Goal: Information Seeking & Learning: Learn about a topic

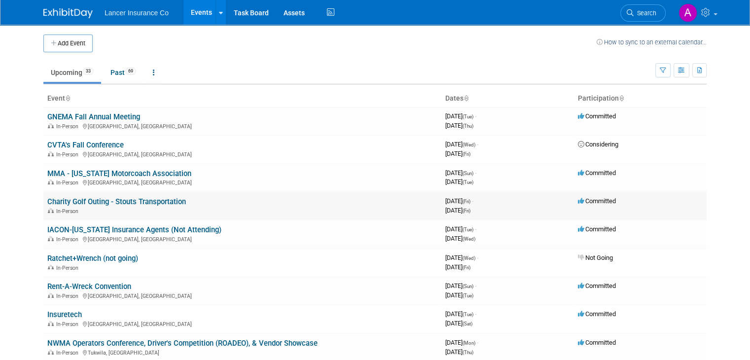
click at [145, 200] on link "Charity Golf Outing - Stouts Transportation" at bounding box center [116, 201] width 138 height 9
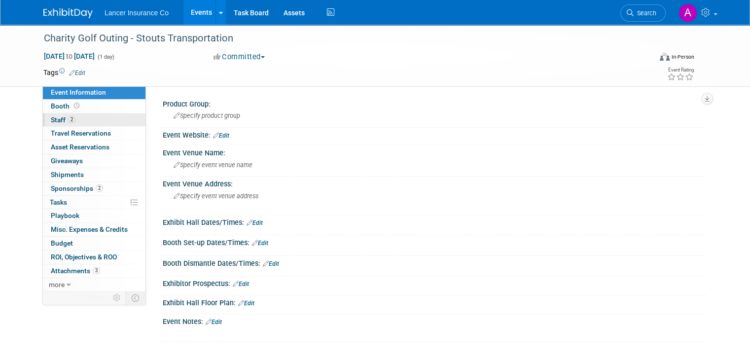
click at [51, 117] on span "Staff 2" at bounding box center [63, 120] width 25 height 8
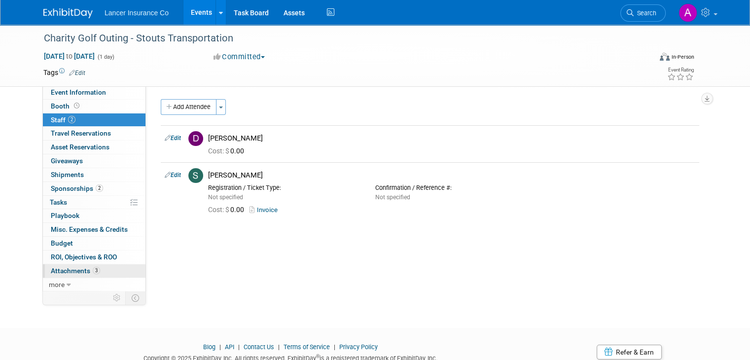
click at [65, 270] on span "Attachments 3" at bounding box center [75, 271] width 49 height 8
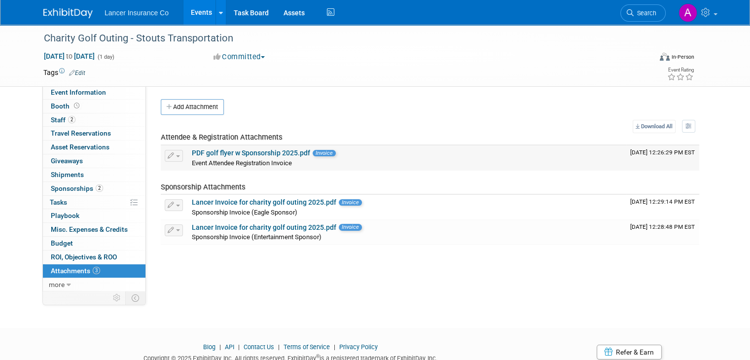
click at [263, 153] on link "PDF golf flyer w Sponsorship 2025.pdf" at bounding box center [251, 153] width 118 height 8
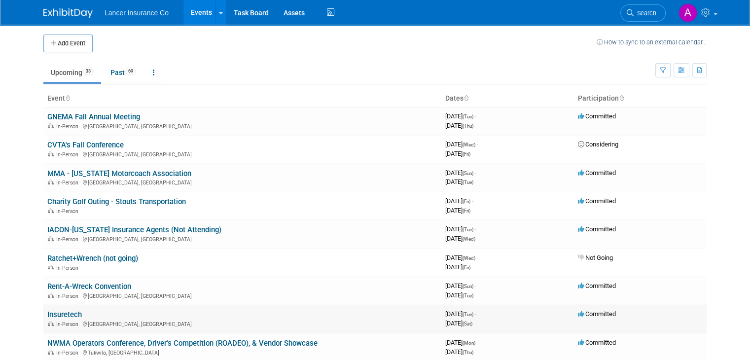
click at [64, 312] on link "Insuretech" at bounding box center [64, 314] width 35 height 9
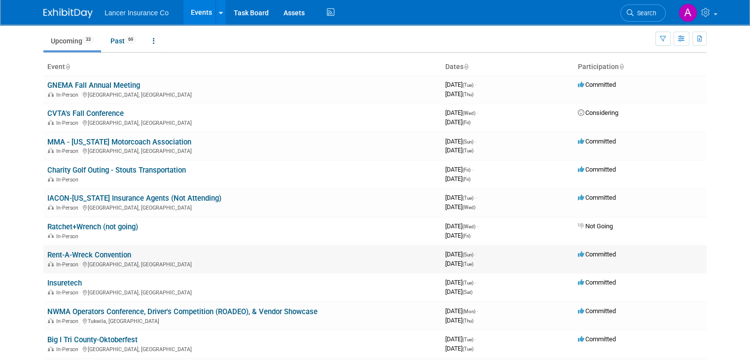
scroll to position [49, 0]
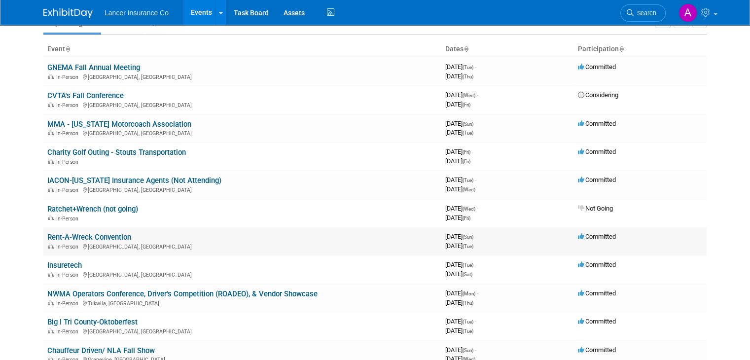
click at [109, 235] on link "Rent-A-Wreck Convention" at bounding box center [89, 237] width 84 height 9
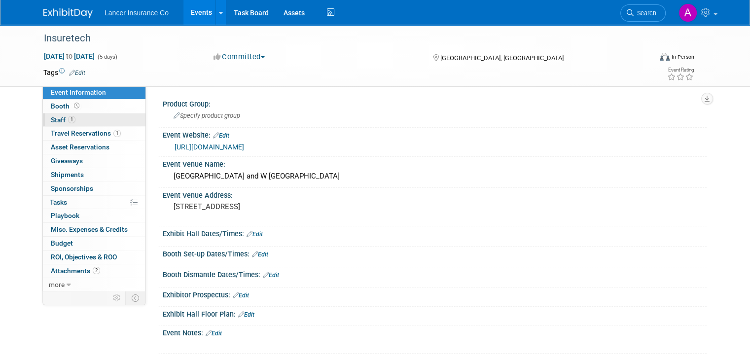
click at [51, 119] on span "Staff 1" at bounding box center [63, 120] width 25 height 8
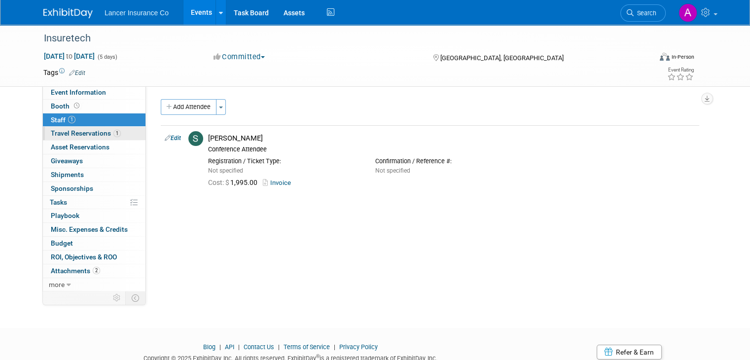
click at [92, 131] on span "Travel Reservations 1" at bounding box center [86, 133] width 70 height 8
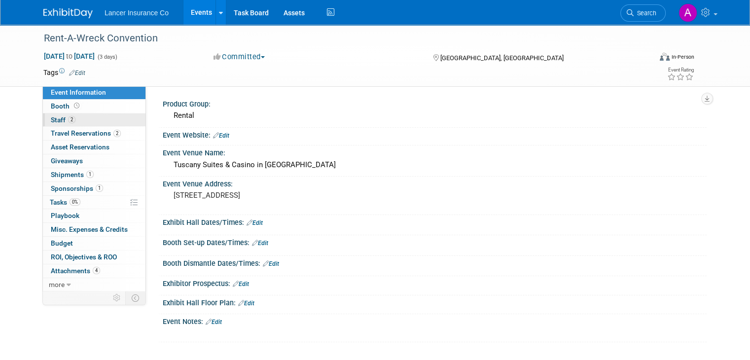
click at [51, 119] on span "Staff 2" at bounding box center [63, 120] width 25 height 8
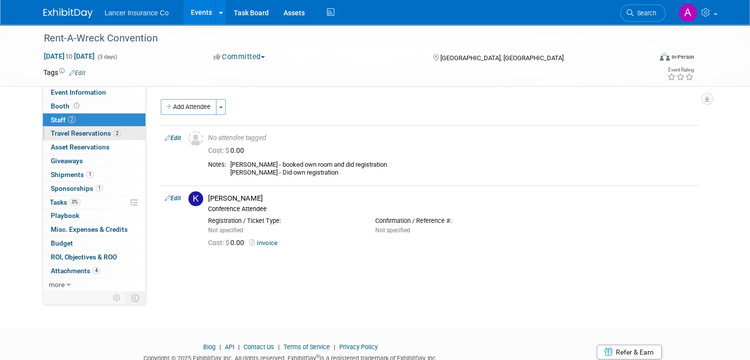
click at [75, 131] on span "Travel Reservations 2" at bounding box center [86, 133] width 70 height 8
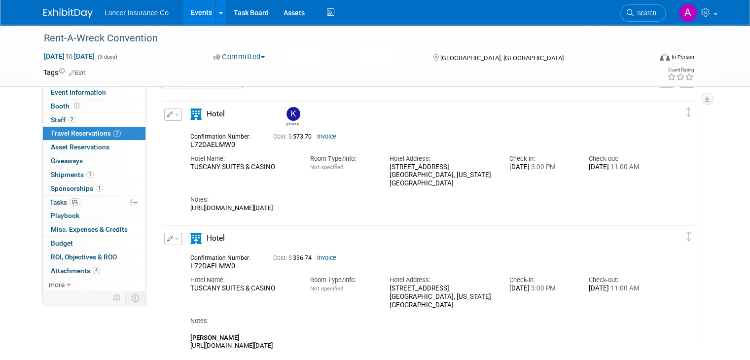
scroll to position [49, 0]
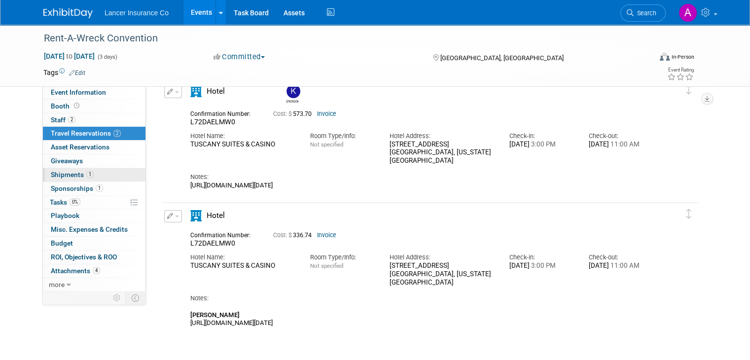
click at [64, 174] on span "Shipments 1" at bounding box center [72, 175] width 43 height 8
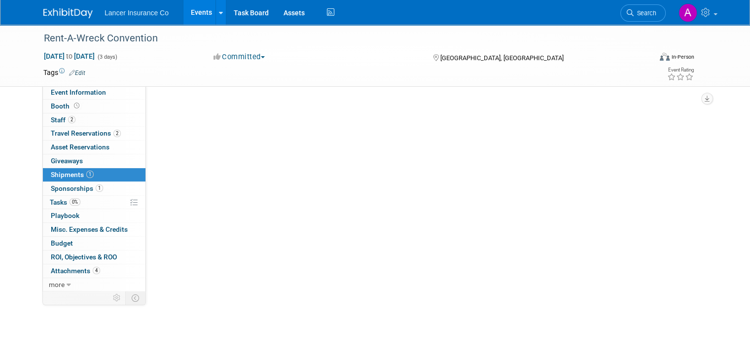
scroll to position [0, 0]
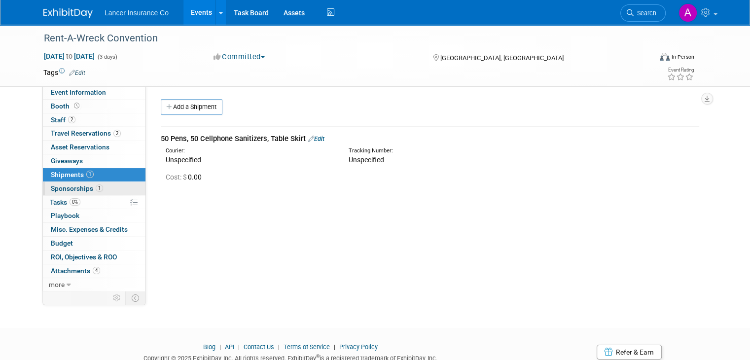
click at [63, 185] on span "Sponsorships 1" at bounding box center [77, 188] width 52 height 8
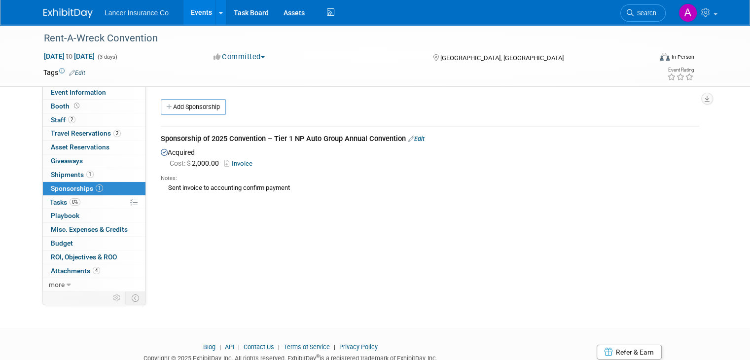
click at [235, 163] on link "Invoice" at bounding box center [240, 163] width 32 height 7
click at [70, 268] on span "Attachments 4" at bounding box center [75, 271] width 49 height 8
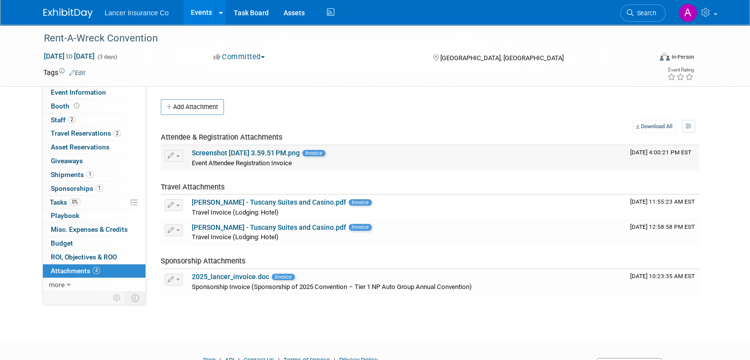
click at [252, 151] on link "Screenshot [DATE] 3.59.51 PM.png" at bounding box center [246, 153] width 108 height 8
click at [264, 225] on link "[PERSON_NAME] - Tuscany Suites and Casino.pdf" at bounding box center [269, 227] width 154 height 8
click at [224, 274] on link "2025_lancer_invoice.doc" at bounding box center [230, 277] width 77 height 8
click at [75, 94] on span "Event Information" at bounding box center [78, 92] width 55 height 8
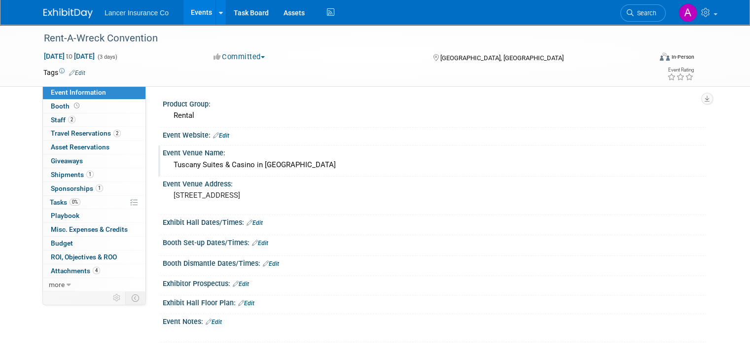
drag, startPoint x: 167, startPoint y: 163, endPoint x: 301, endPoint y: 166, distance: 133.6
click at [301, 166] on div "Tuscany Suites & Casino in [GEOGRAPHIC_DATA]" at bounding box center [434, 164] width 529 height 15
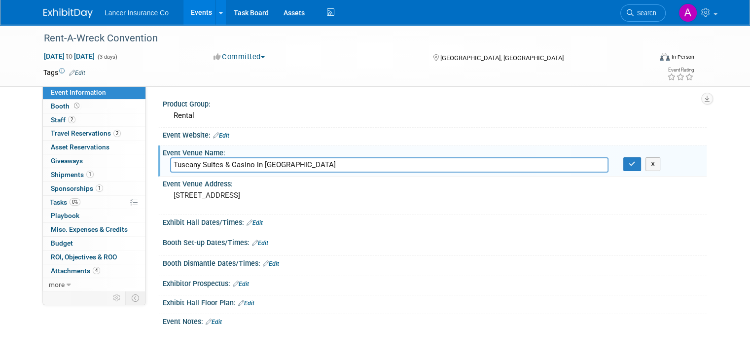
click at [195, 165] on input "Tuscany Suites & Casino in [GEOGRAPHIC_DATA]" at bounding box center [389, 164] width 438 height 15
drag, startPoint x: 165, startPoint y: 161, endPoint x: 298, endPoint y: 161, distance: 133.6
click at [298, 161] on input "Tuscany Suites & Casino in [GEOGRAPHIC_DATA]" at bounding box center [389, 164] width 438 height 15
click at [54, 105] on span "Booth" at bounding box center [66, 106] width 31 height 8
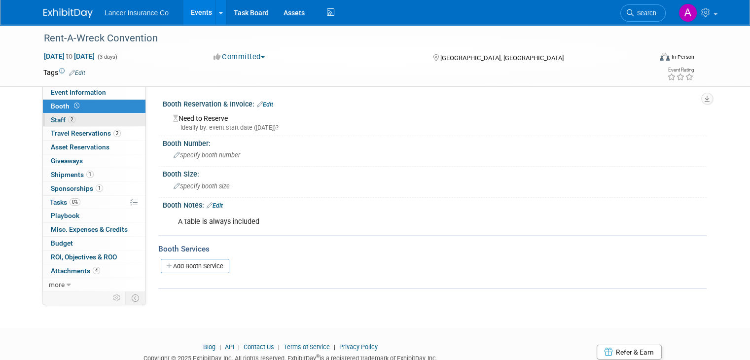
click at [51, 121] on span "Staff 2" at bounding box center [63, 120] width 25 height 8
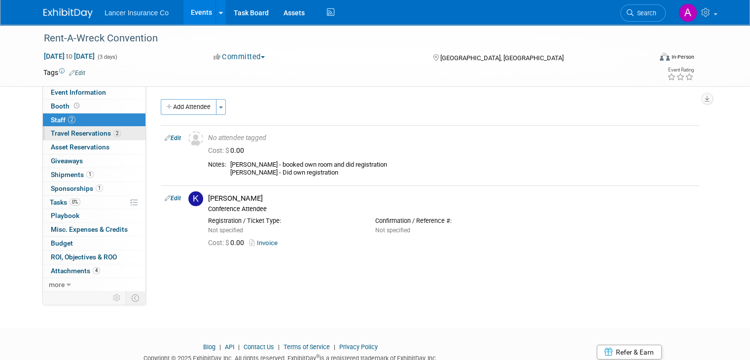
click at [66, 135] on span "Travel Reservations 2" at bounding box center [86, 133] width 70 height 8
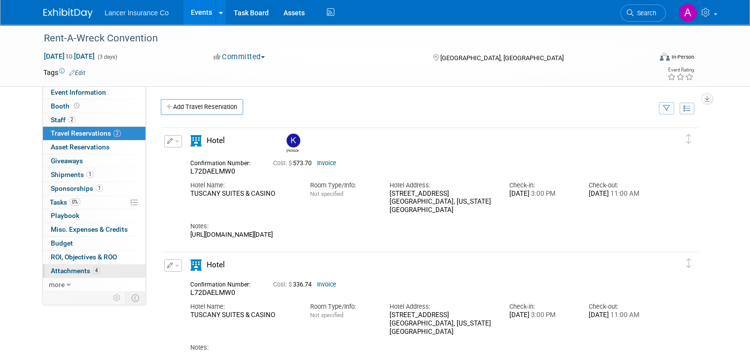
click at [65, 267] on span "Attachments 4" at bounding box center [75, 271] width 49 height 8
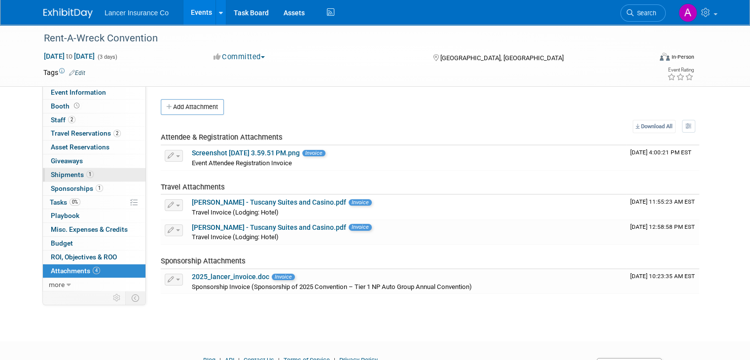
click at [57, 175] on span "Shipments 1" at bounding box center [72, 175] width 43 height 8
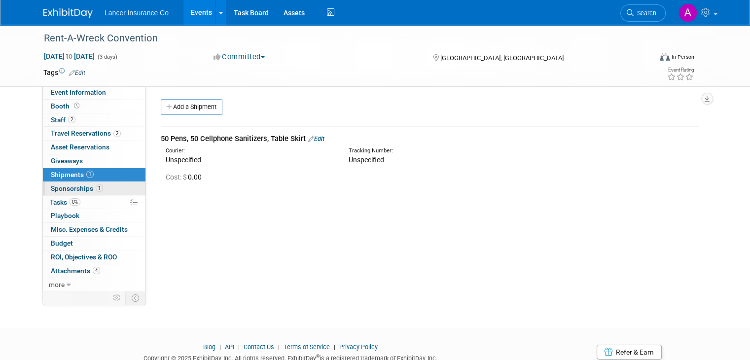
click at [63, 187] on span "Sponsorships 1" at bounding box center [77, 188] width 52 height 8
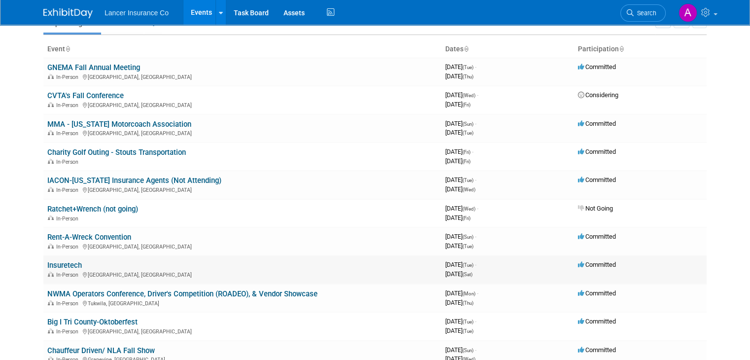
click at [57, 263] on link "Insuretech" at bounding box center [64, 265] width 35 height 9
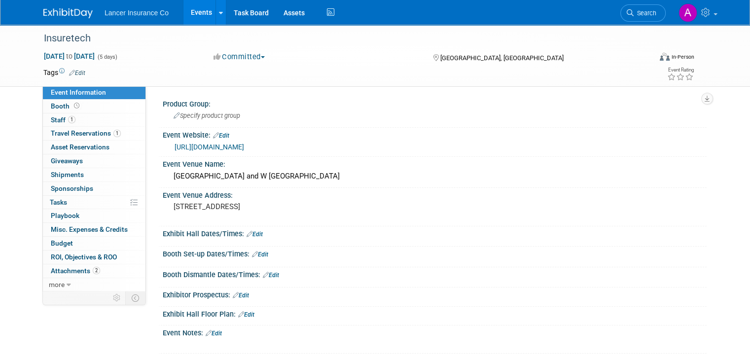
click at [244, 145] on link "https://vegas.insuretechconnect.com/register" at bounding box center [208, 147] width 69 height 8
click at [57, 269] on span "Attachments 2" at bounding box center [75, 271] width 49 height 8
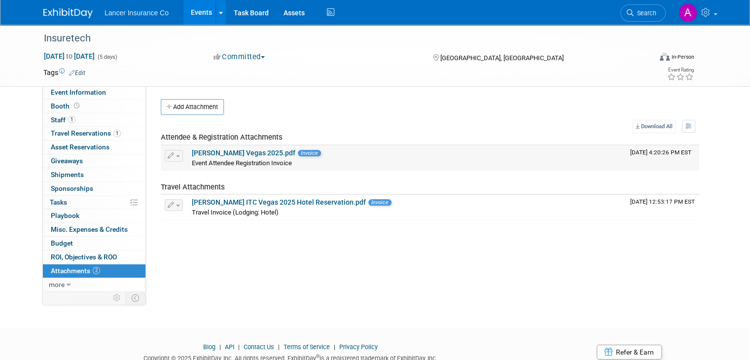
click at [241, 151] on link "Steve_ITC Vegas 2025.pdf" at bounding box center [244, 153] width 104 height 8
click at [270, 201] on link "Steve_Your ITC Vegas 2025 Hotel Reservation.pdf" at bounding box center [279, 202] width 174 height 8
